Goal: Check status: Check status

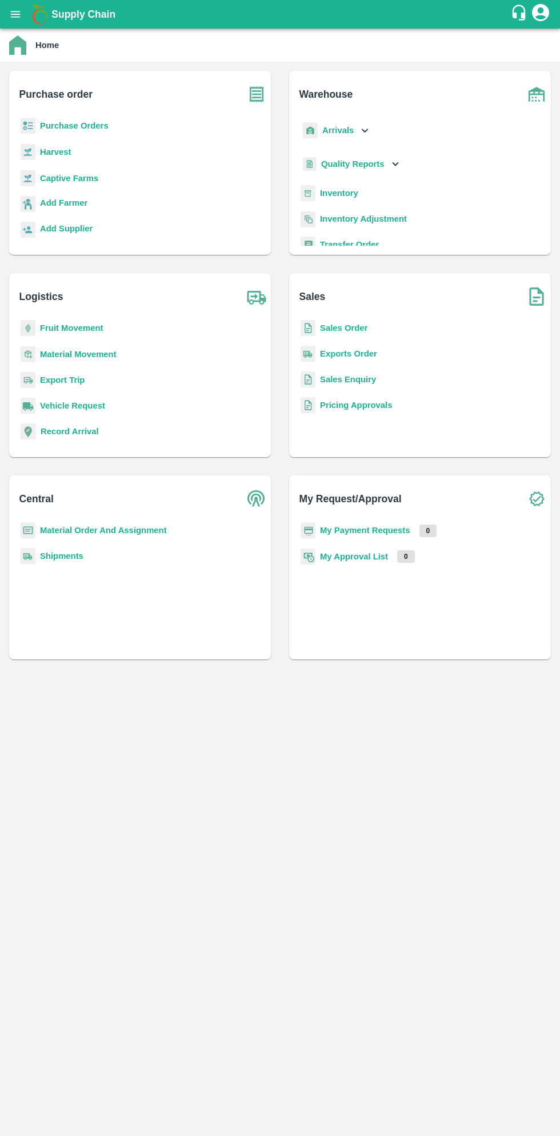
click at [16, 14] on icon "open drawer" at bounding box center [16, 14] width 10 height 6
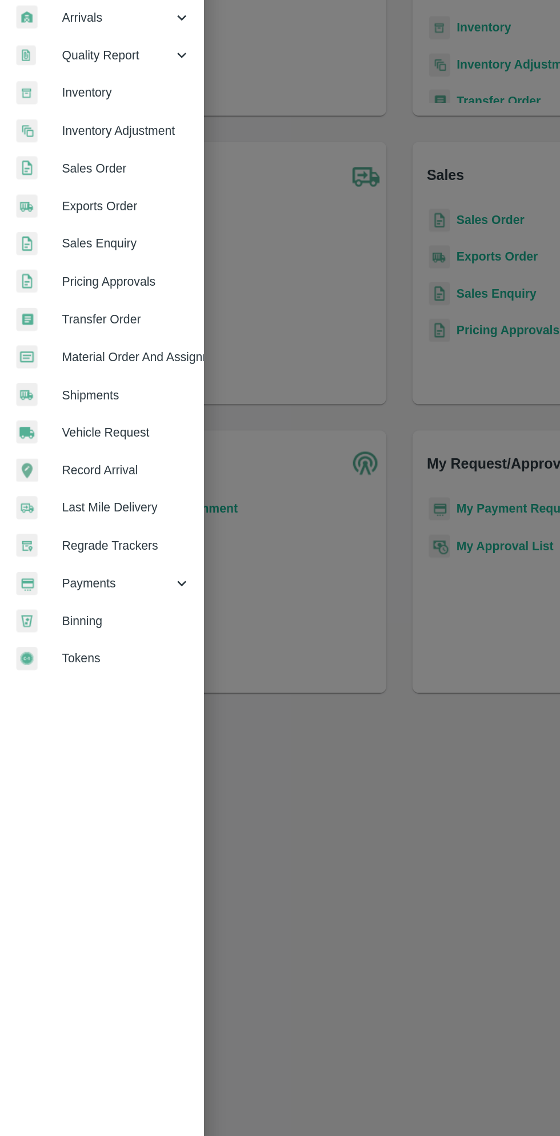
click at [83, 583] on span "Payments" at bounding box center [82, 582] width 78 height 13
click at [119, 610] on span "My Payment Requests" at bounding box center [93, 609] width 81 height 13
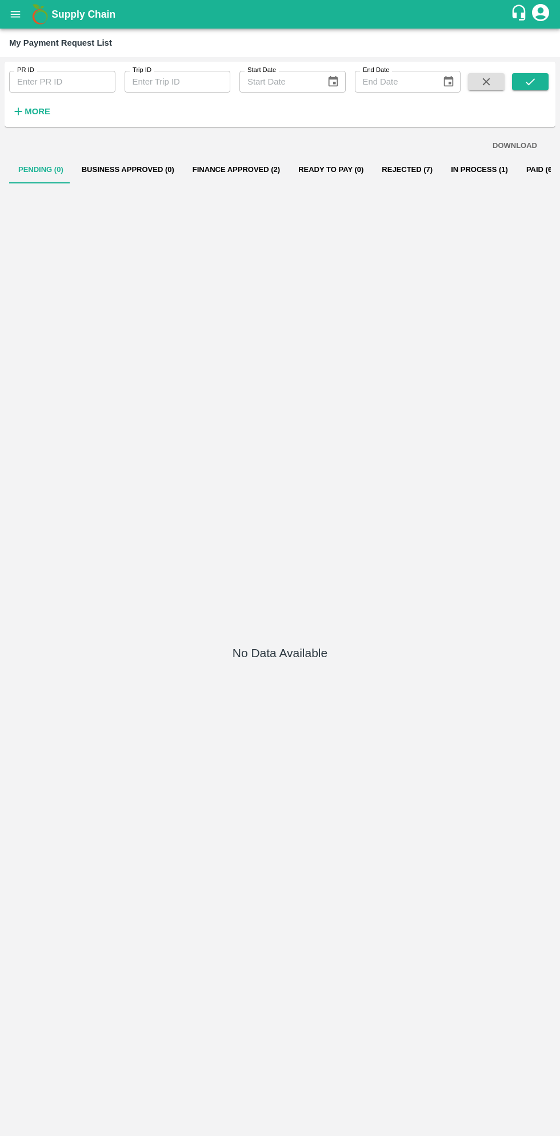
click at [457, 157] on button "In Process (1)" at bounding box center [479, 169] width 75 height 27
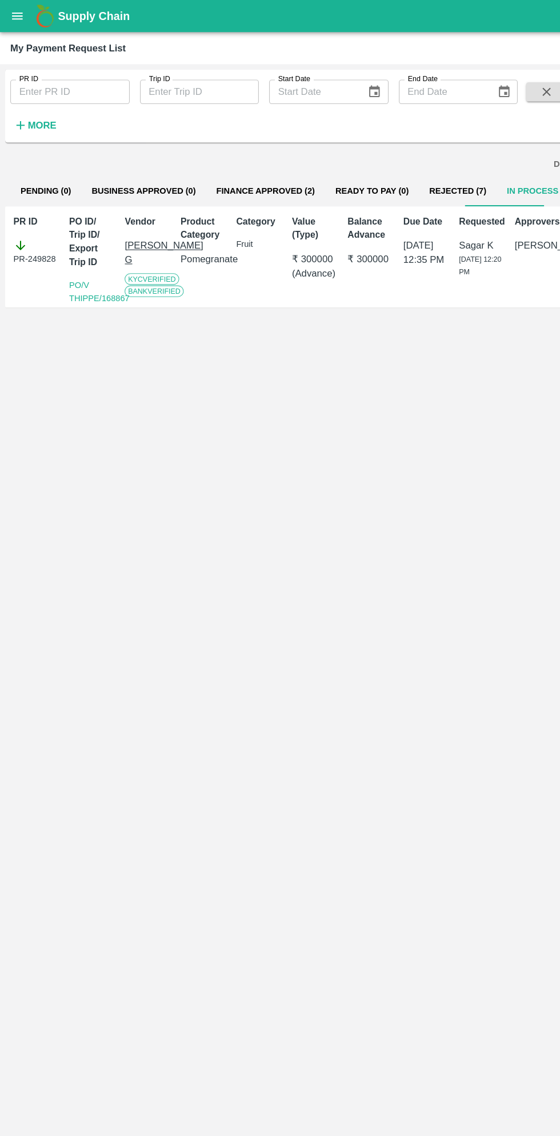
click at [215, 170] on button "Finance Approved (2)" at bounding box center [236, 169] width 106 height 27
